Goal: Task Accomplishment & Management: Manage account settings

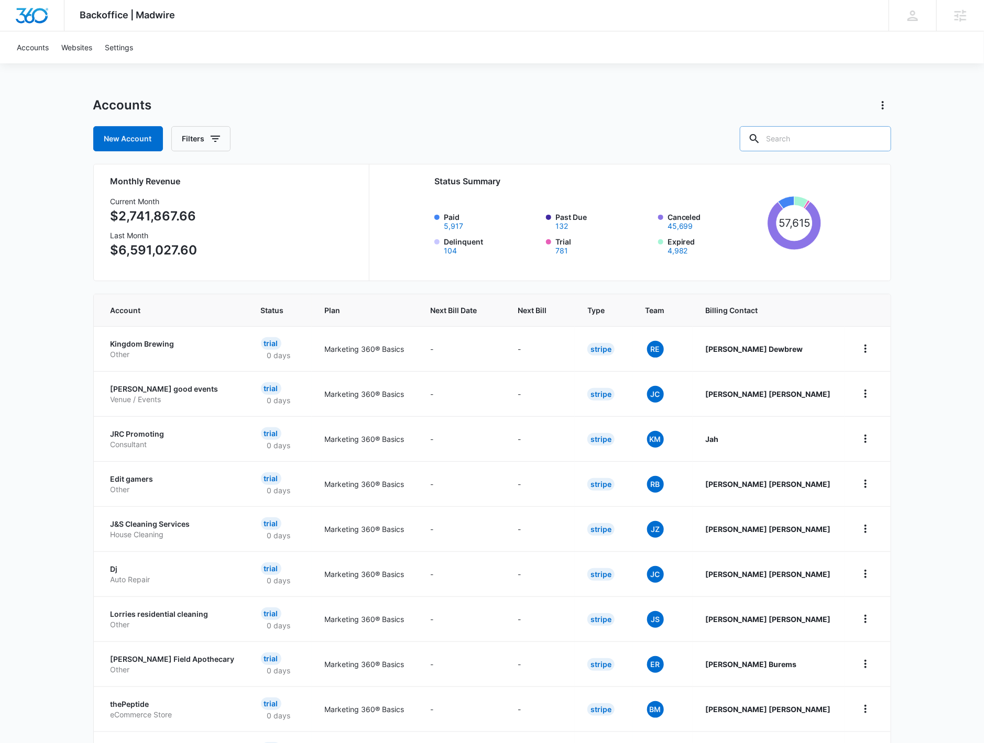
click at [802, 146] on input "text" at bounding box center [815, 138] width 151 height 25
type input "nikko"
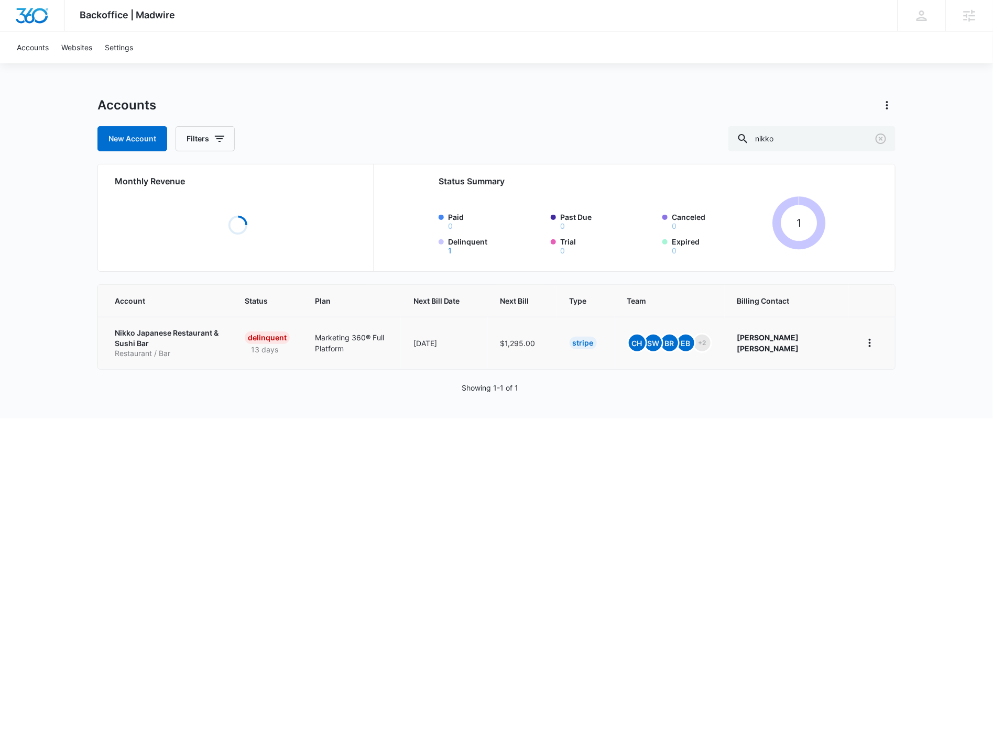
click at [169, 334] on p "Nikko Japanese Restaurant & Sushi Bar" at bounding box center [167, 338] width 105 height 20
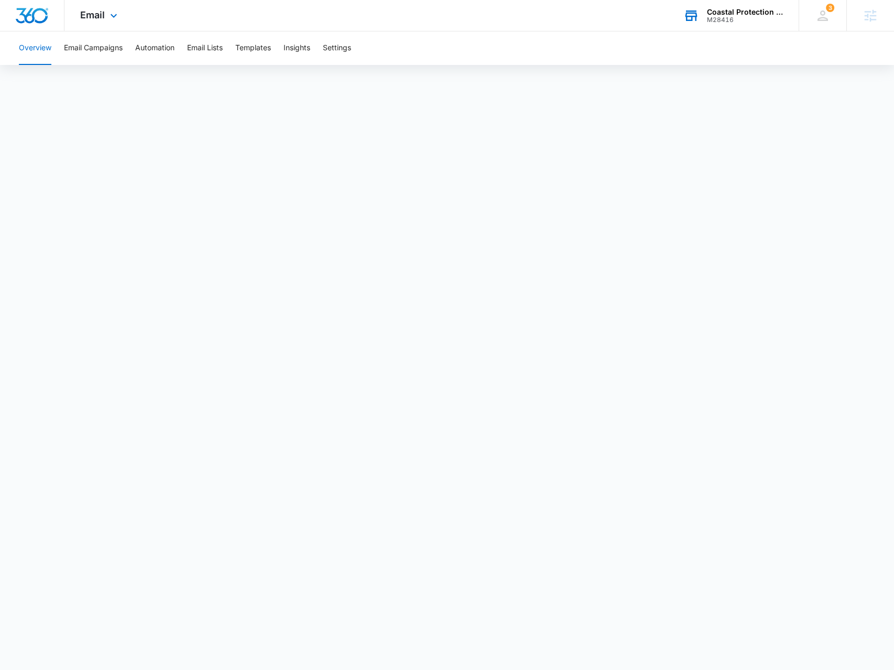
drag, startPoint x: 719, startPoint y: 5, endPoint x: 710, endPoint y: 30, distance: 26.0
click at [718, 5] on div "Coastal Protection Inc M28416 Your Accounts View All" at bounding box center [732, 15] width 131 height 31
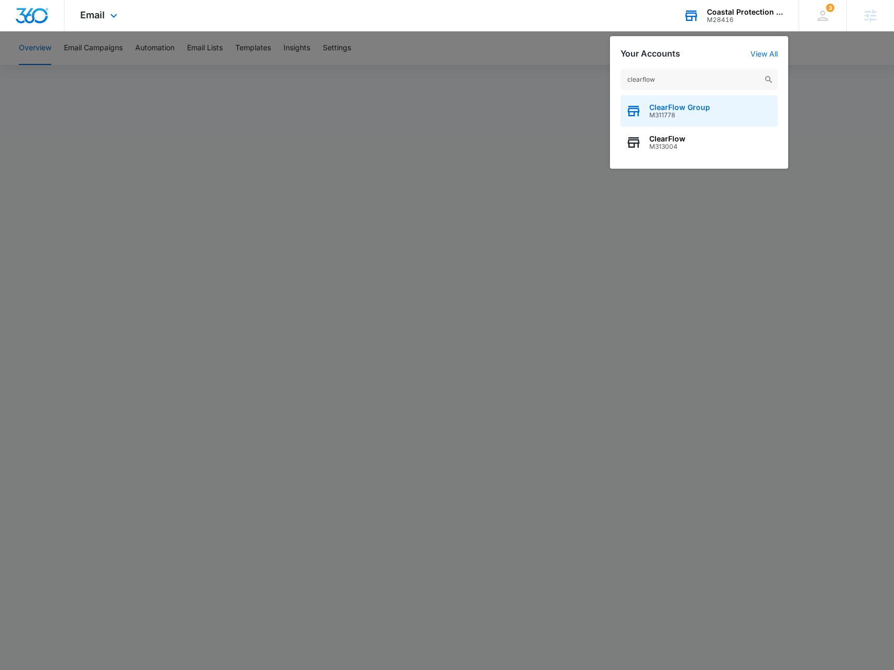
type input "clearflow"
click at [628, 105] on icon "button" at bounding box center [633, 111] width 16 height 16
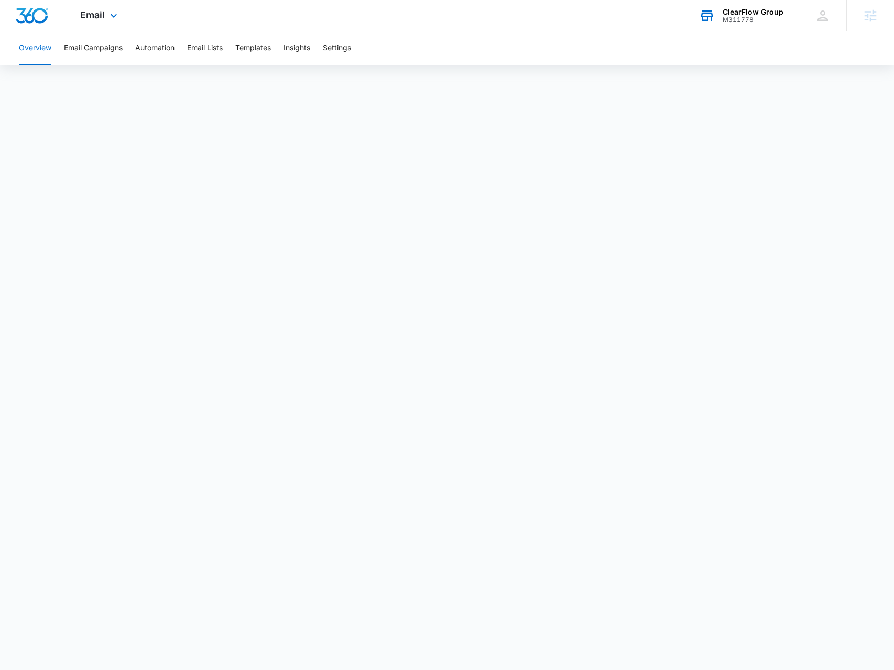
click at [105, 27] on div "Email Apps Reputation Forms CRM Email Social Payments POS Content Ads Intellige…" at bounding box center [99, 15] width 71 height 31
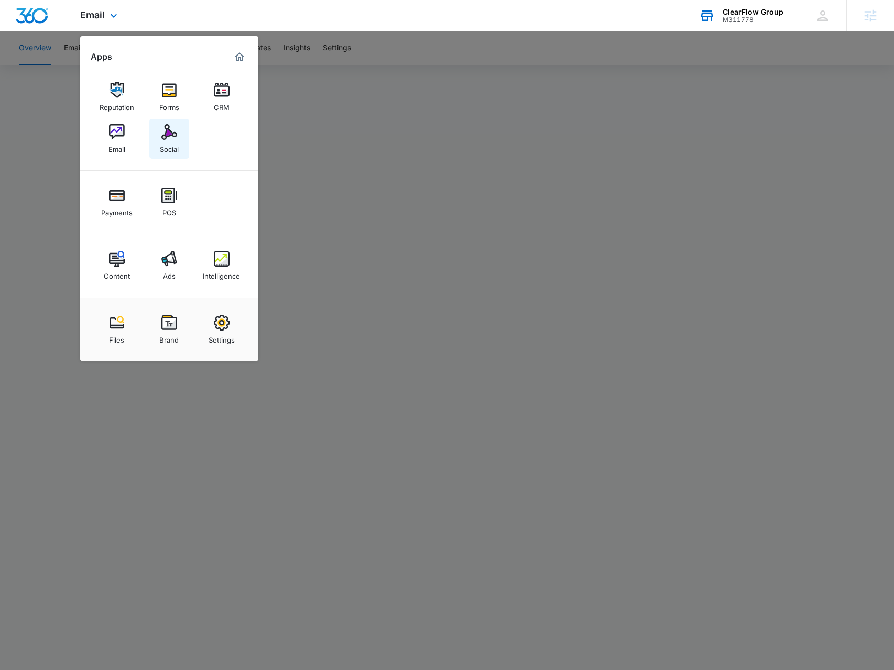
click at [168, 142] on div "Social" at bounding box center [169, 147] width 19 height 14
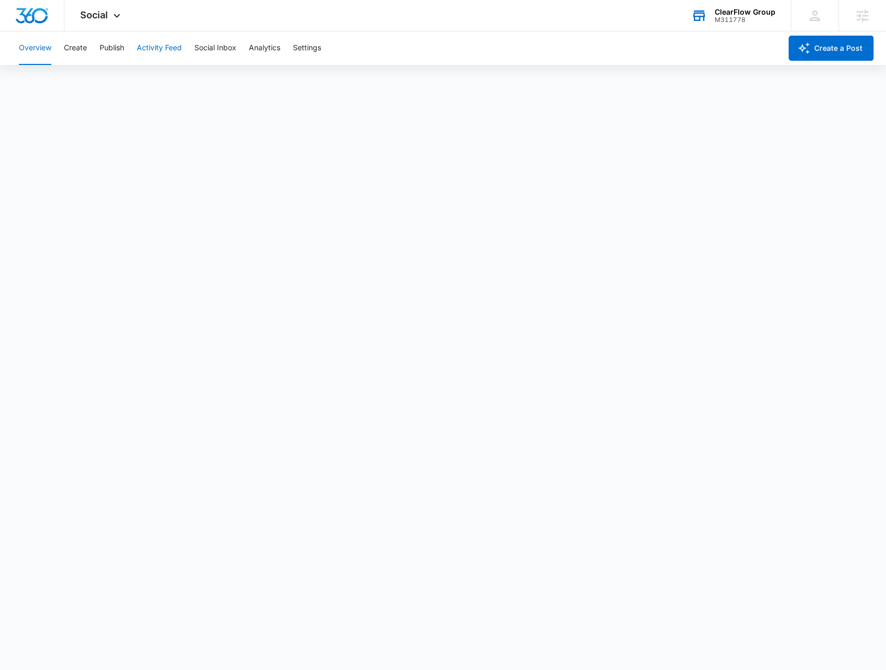
scroll to position [3, 0]
click at [106, 50] on button "Publish" at bounding box center [112, 48] width 25 height 34
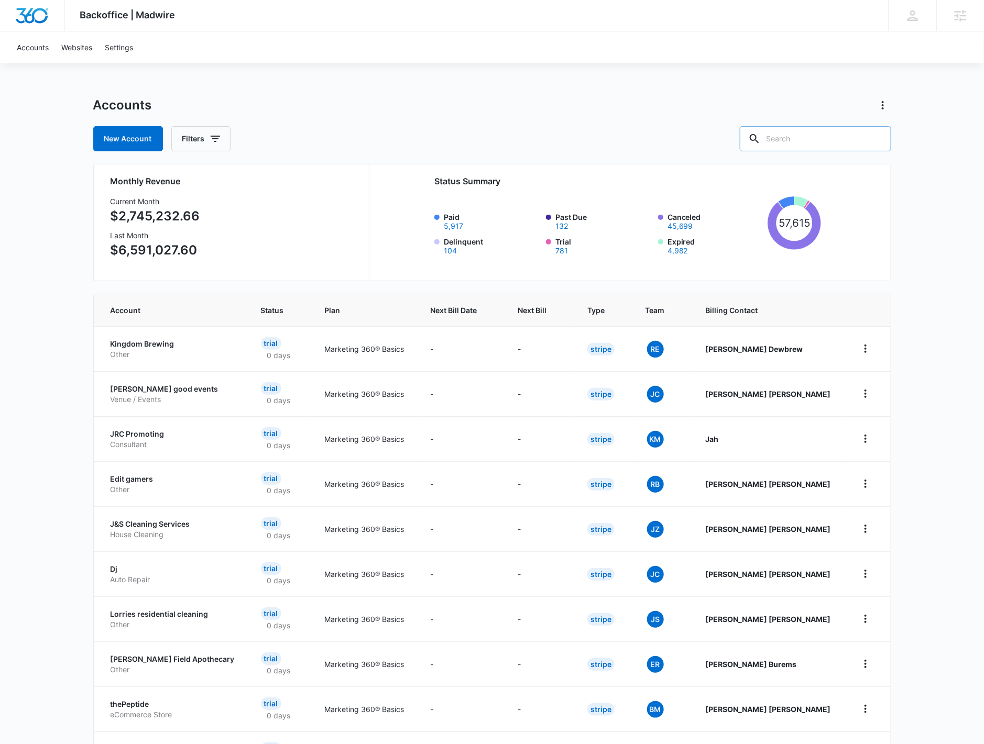
click at [785, 136] on input "text" at bounding box center [815, 138] width 151 height 25
type input "nikko"
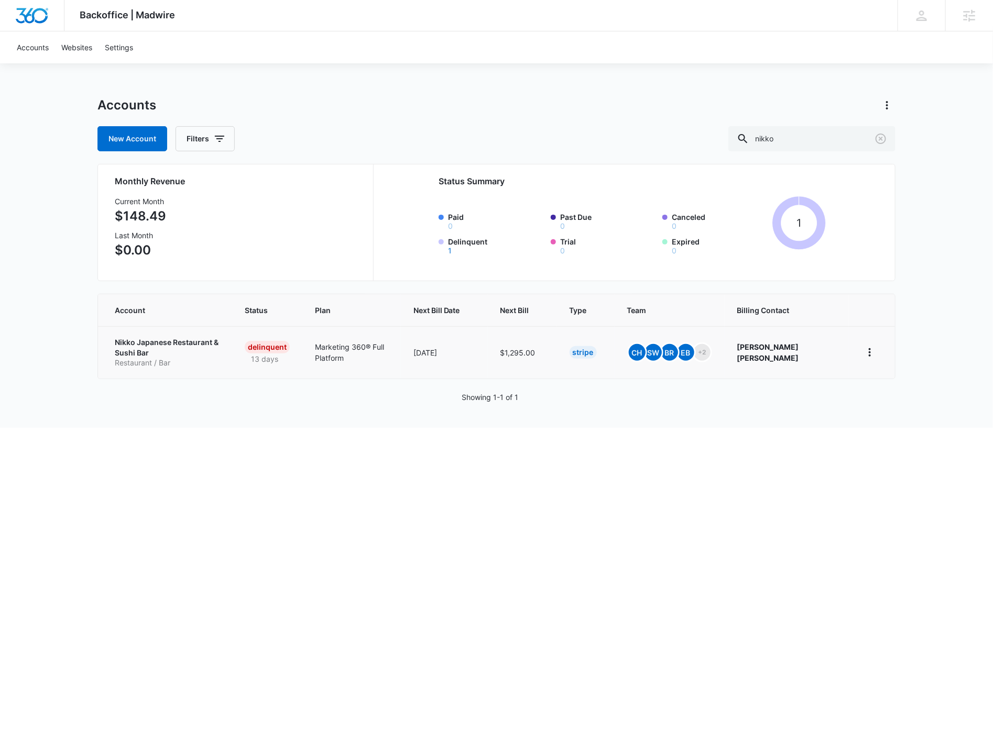
click at [211, 334] on td "Nikko Japanese Restaurant & Sushi Bar Restaurant / Bar" at bounding box center [165, 352] width 134 height 52
click at [193, 353] on p "Nikko Japanese Restaurant & Sushi Bar" at bounding box center [167, 347] width 105 height 20
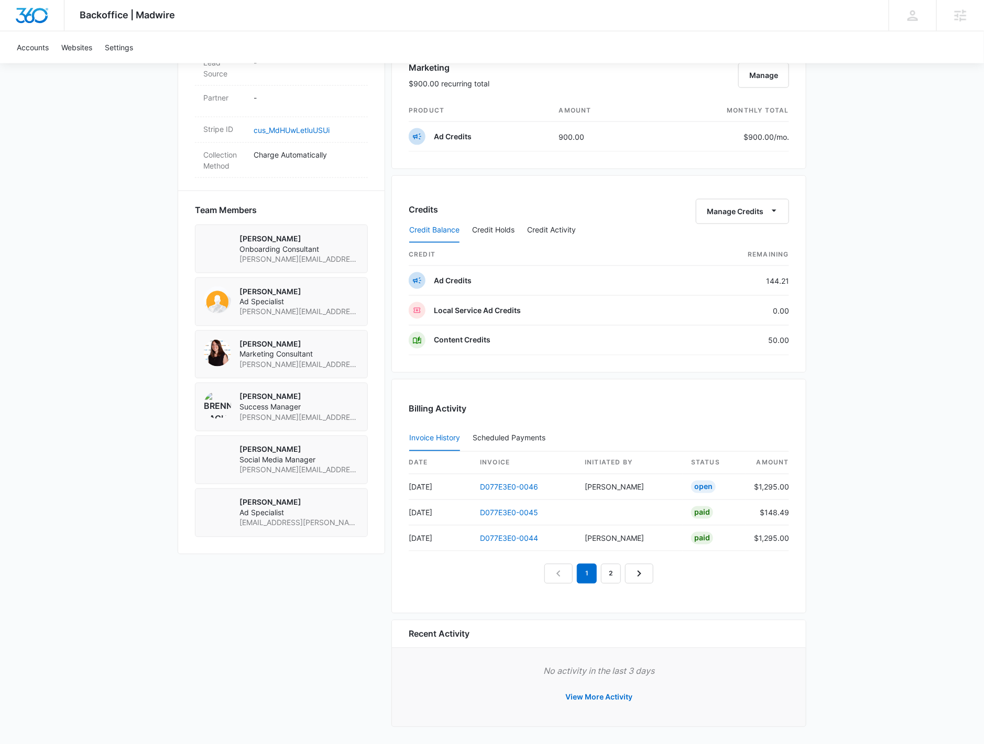
scroll to position [632, 0]
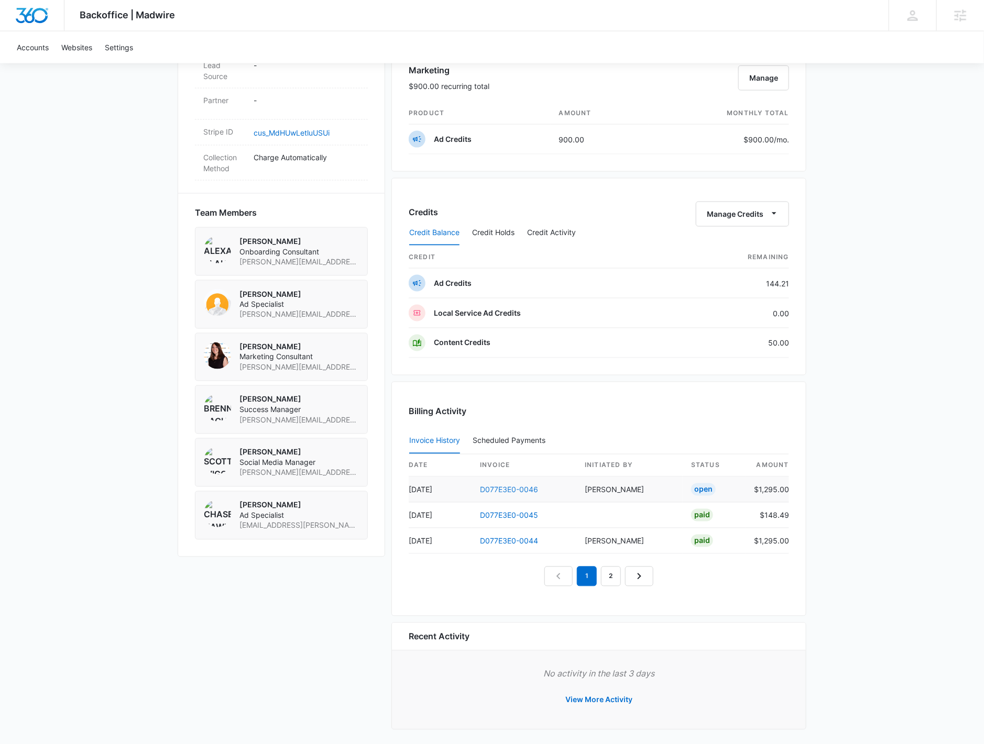
click at [524, 486] on link "D077E3E0-0046" at bounding box center [509, 490] width 58 height 9
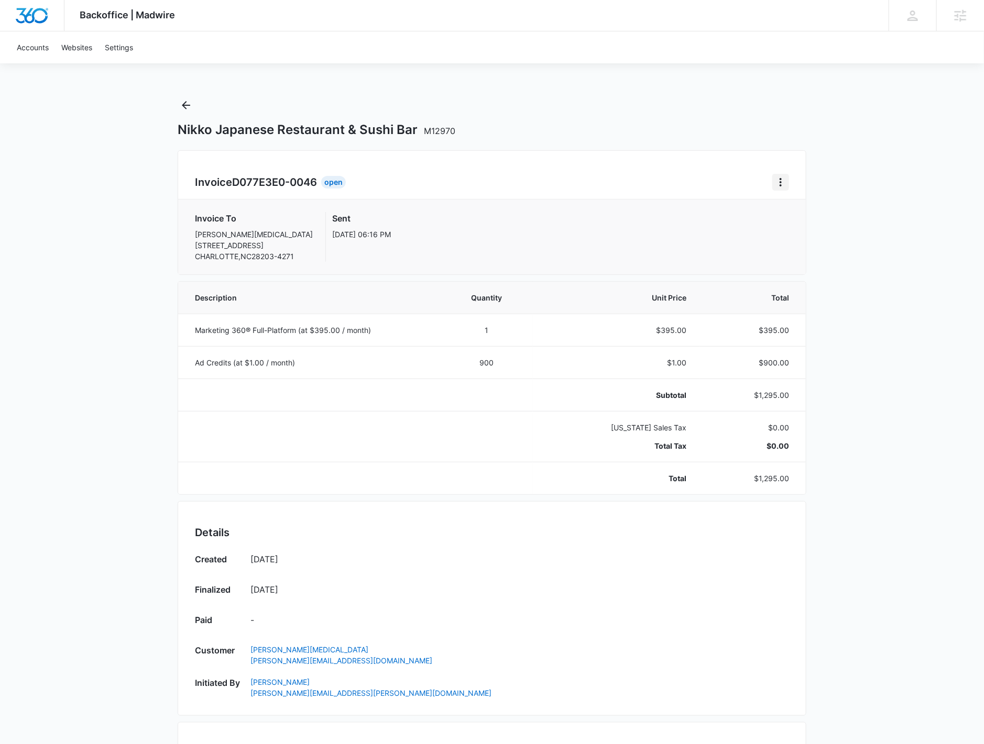
click at [786, 174] on button "Home" at bounding box center [780, 182] width 17 height 17
click at [779, 228] on button "Retry Payment" at bounding box center [822, 227] width 98 height 16
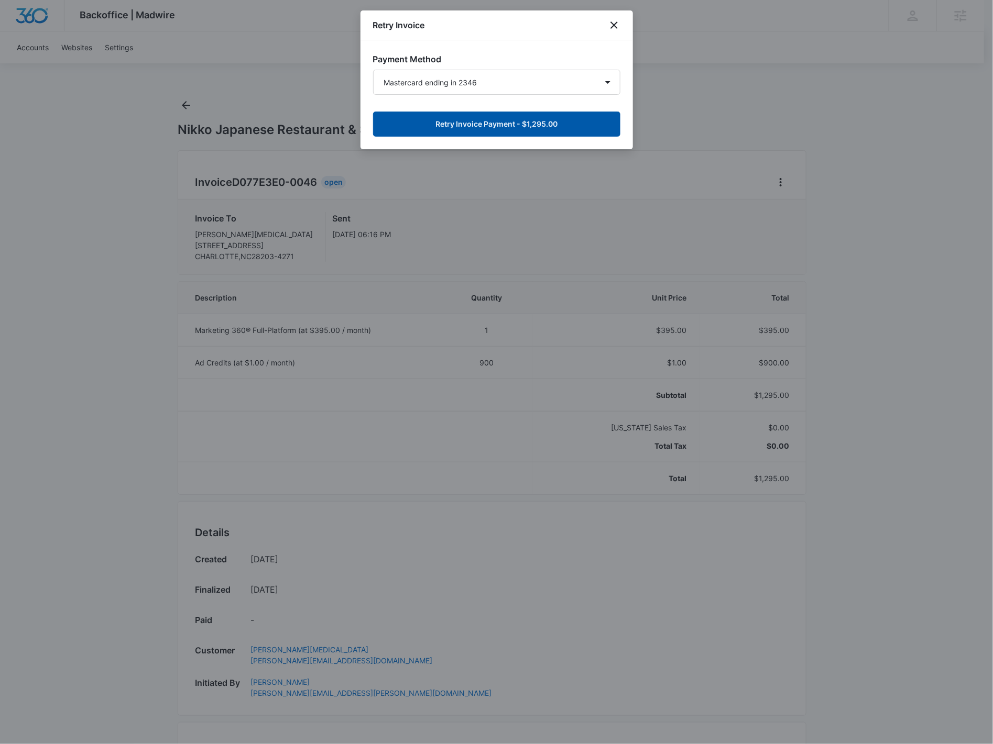
click at [461, 123] on button "Retry Invoice Payment - $1,295.00" at bounding box center [496, 124] width 247 height 25
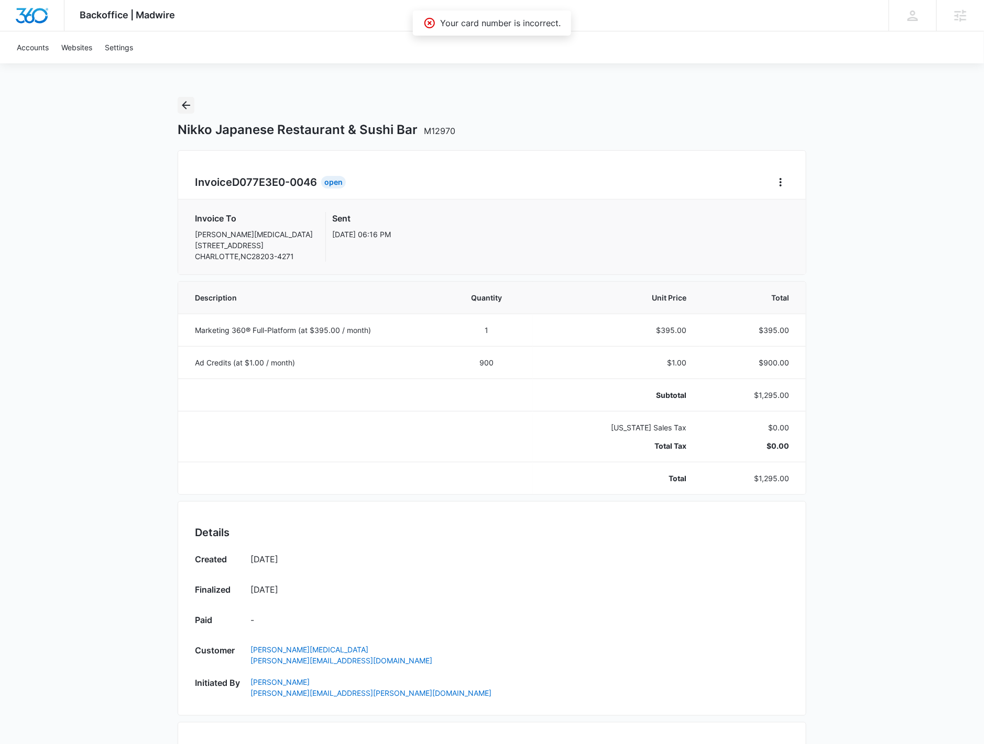
click at [193, 104] on button "Back" at bounding box center [186, 105] width 17 height 17
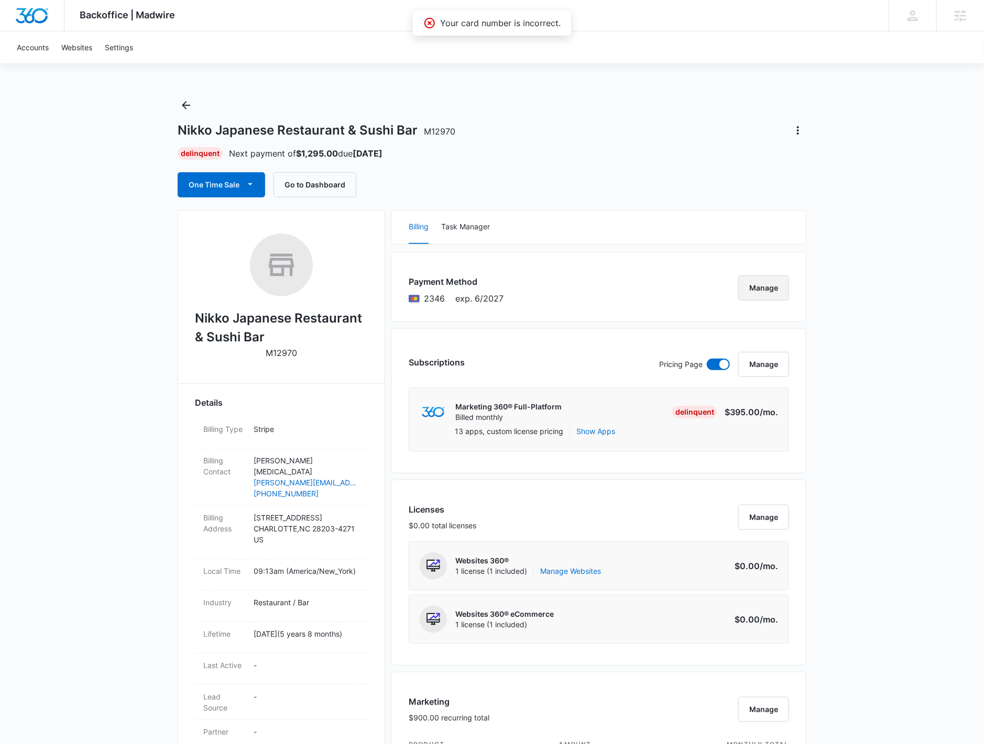
click at [767, 295] on button "Manage" at bounding box center [763, 288] width 51 height 25
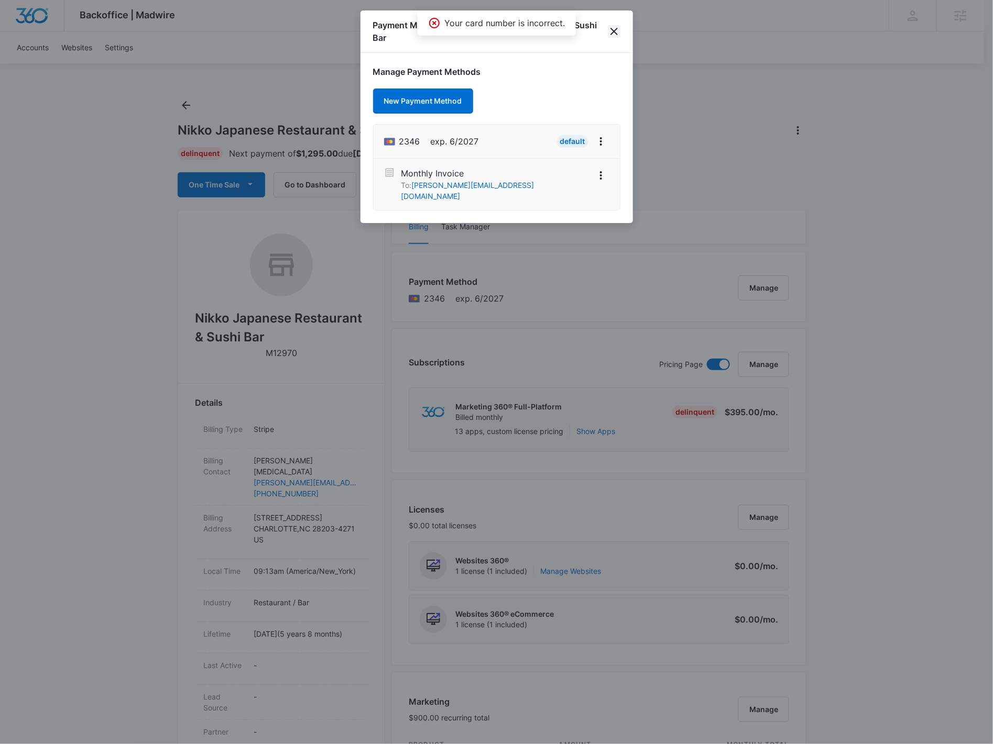
click at [609, 29] on icon "close" at bounding box center [614, 31] width 13 height 13
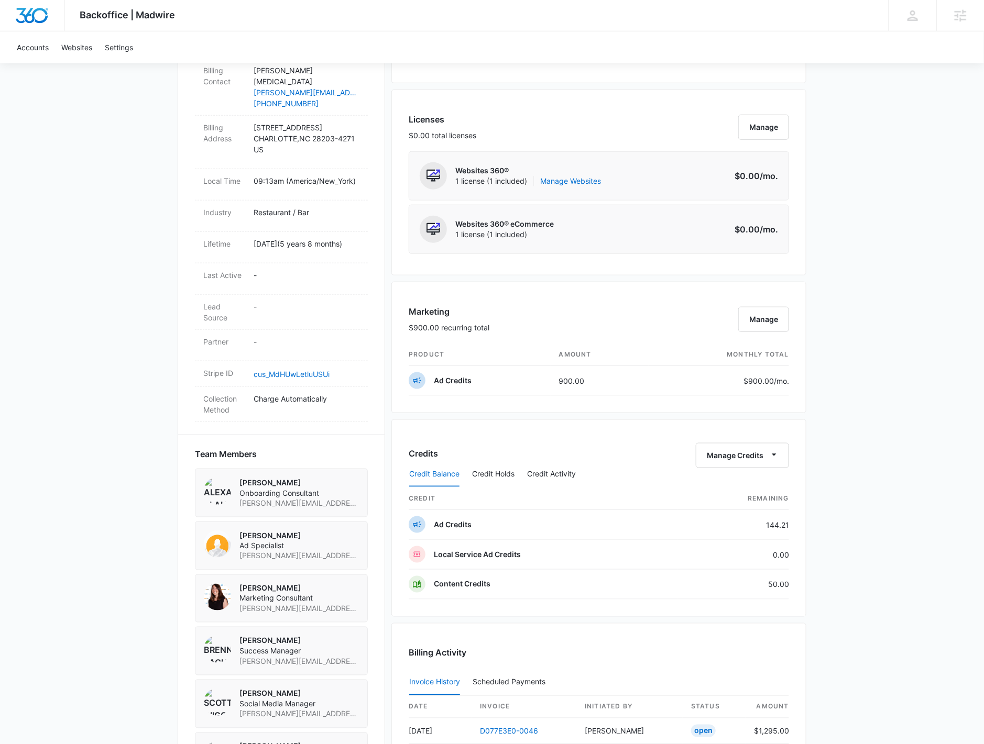
scroll to position [524, 0]
